Goal: Navigation & Orientation: Find specific page/section

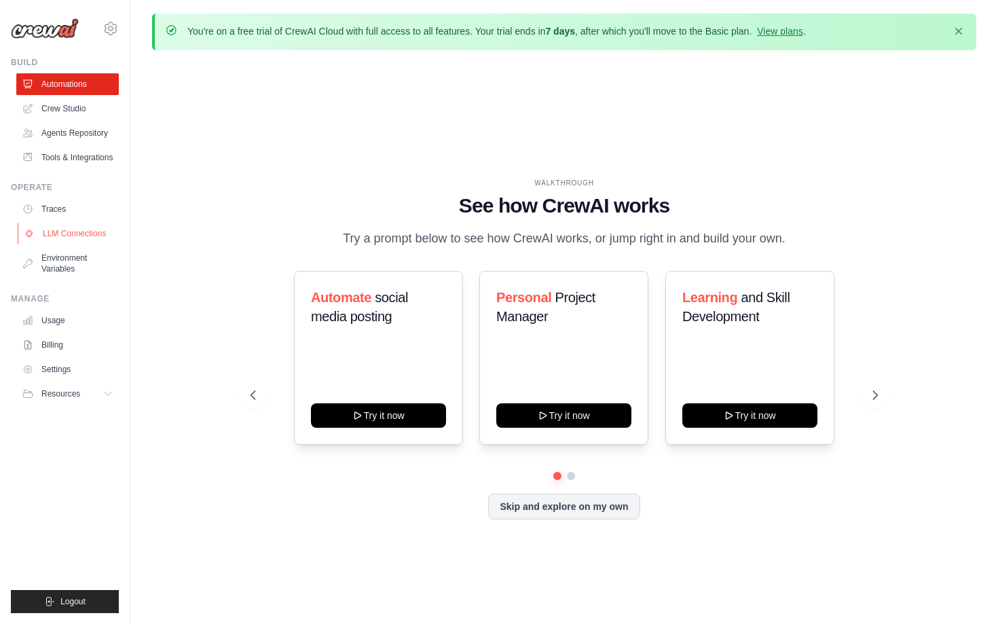
click at [94, 230] on link "LLM Connections" at bounding box center [69, 234] width 103 height 22
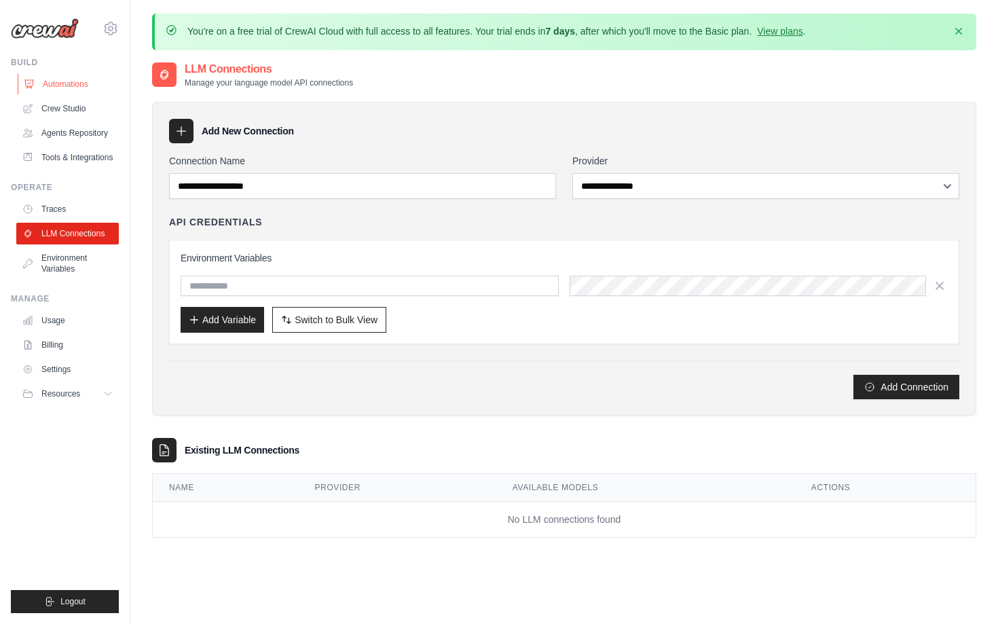
click at [73, 83] on link "Automations" at bounding box center [69, 84] width 103 height 22
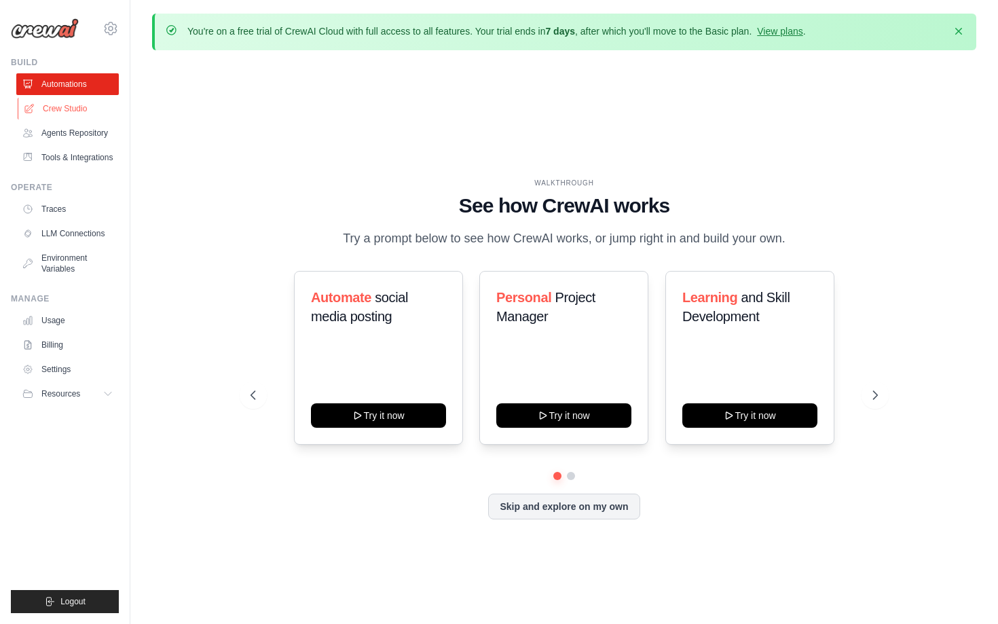
click at [73, 103] on link "Crew Studio" at bounding box center [69, 109] width 103 height 22
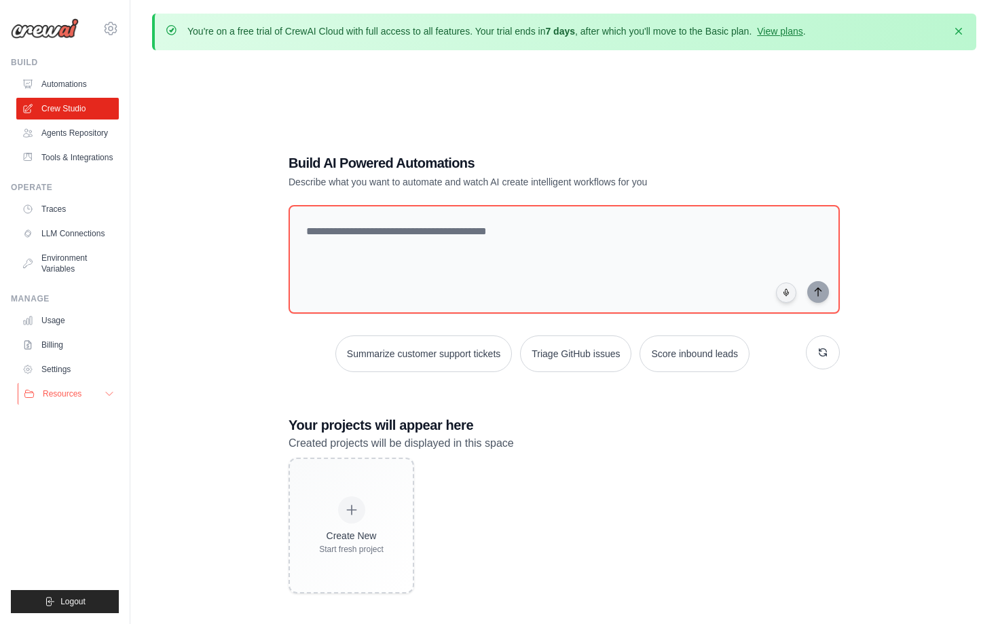
click at [100, 394] on button "Resources" at bounding box center [69, 394] width 103 height 22
click at [73, 370] on link "Settings" at bounding box center [69, 370] width 103 height 22
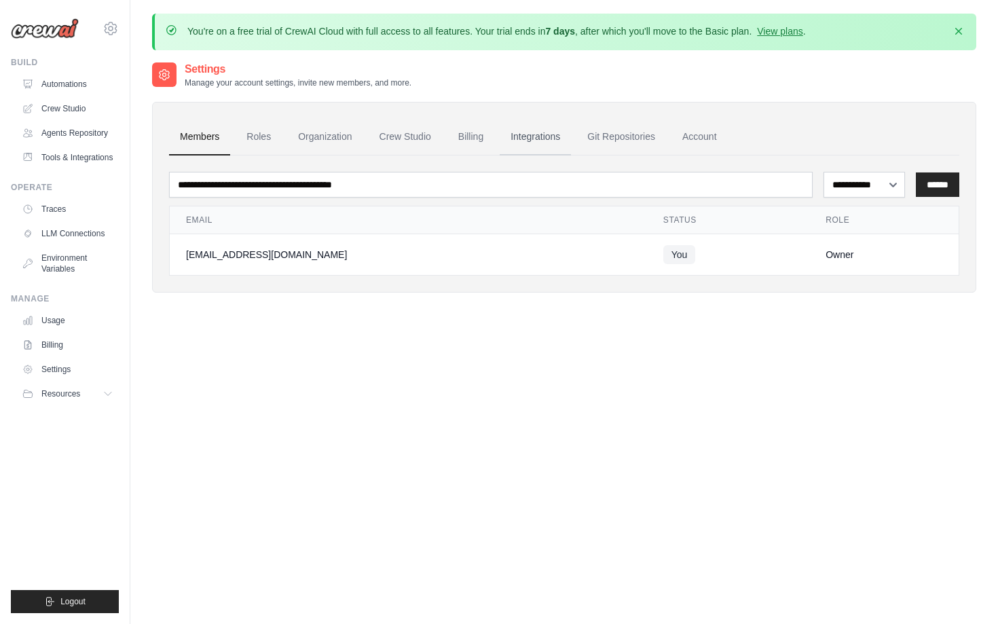
click at [533, 137] on link "Integrations" at bounding box center [535, 137] width 71 height 37
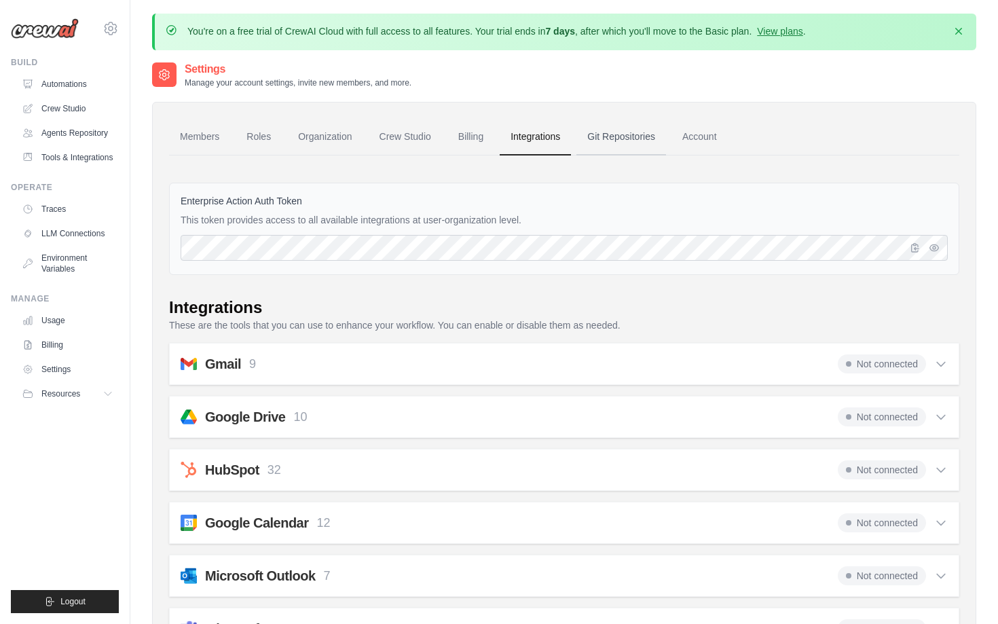
click at [617, 137] on link "Git Repositories" at bounding box center [622, 137] width 90 height 37
click at [698, 141] on link "Account" at bounding box center [700, 137] width 56 height 37
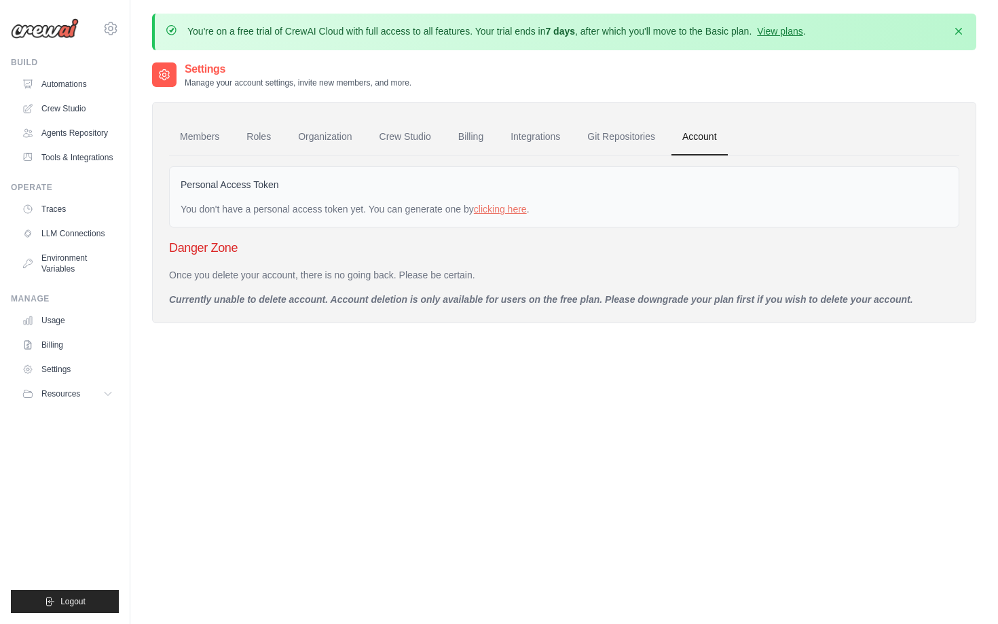
click at [698, 141] on link "Account" at bounding box center [700, 137] width 56 height 37
click at [193, 146] on link "Members" at bounding box center [199, 137] width 61 height 37
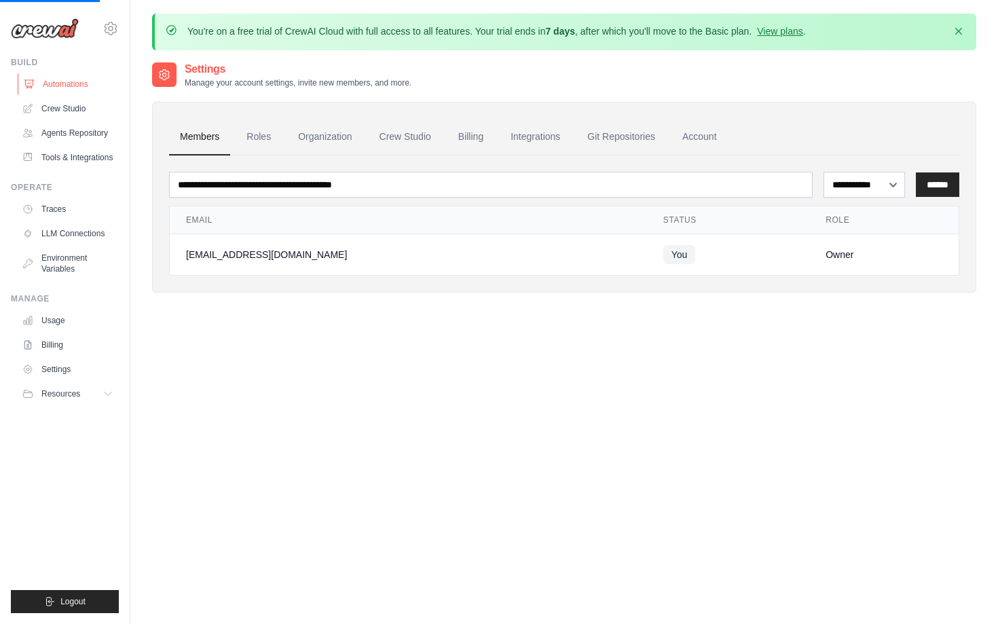
click at [62, 88] on link "Automations" at bounding box center [69, 84] width 103 height 22
